Goal: Transaction & Acquisition: Purchase product/service

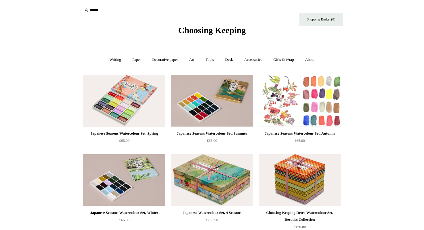
click at [304, 103] on img at bounding box center [300, 101] width 82 height 52
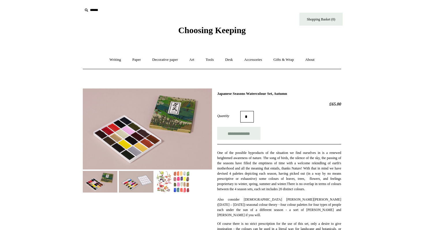
click at [137, 180] on img at bounding box center [136, 182] width 35 height 22
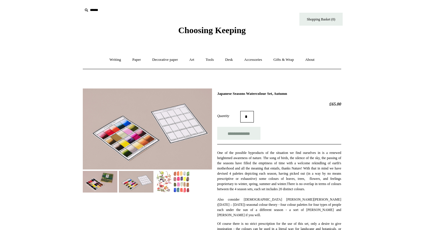
click at [102, 175] on img at bounding box center [100, 182] width 35 height 22
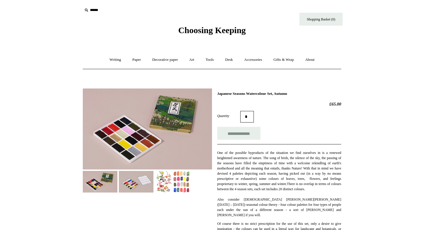
click at [140, 181] on img at bounding box center [136, 182] width 35 height 22
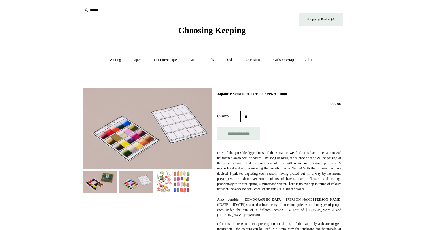
click at [173, 185] on img at bounding box center [172, 182] width 35 height 22
